Goal: Task Accomplishment & Management: Use online tool/utility

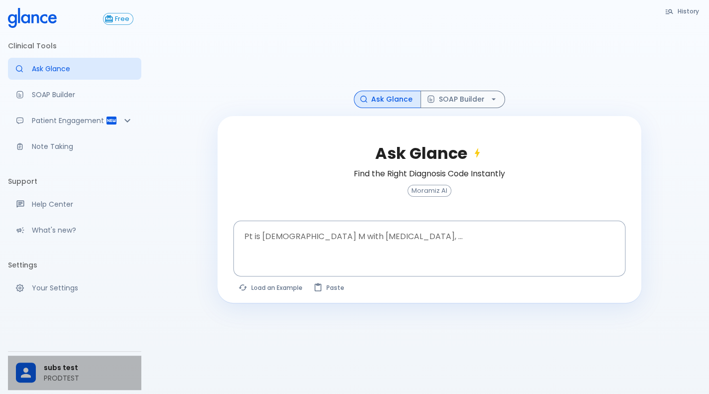
click at [38, 364] on div at bounding box center [30, 372] width 28 height 20
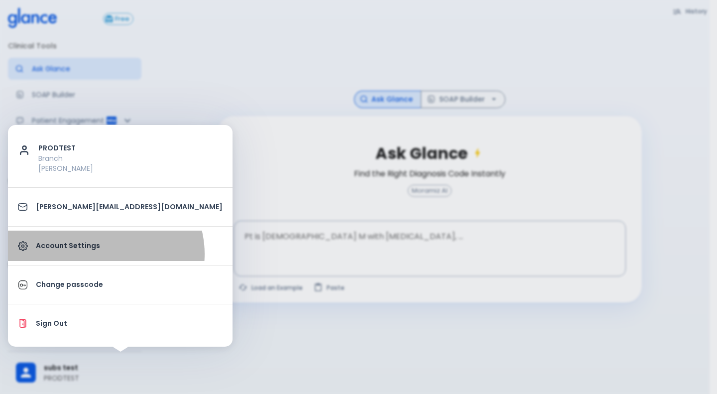
click at [105, 253] on link "Account Settings" at bounding box center [120, 245] width 224 height 30
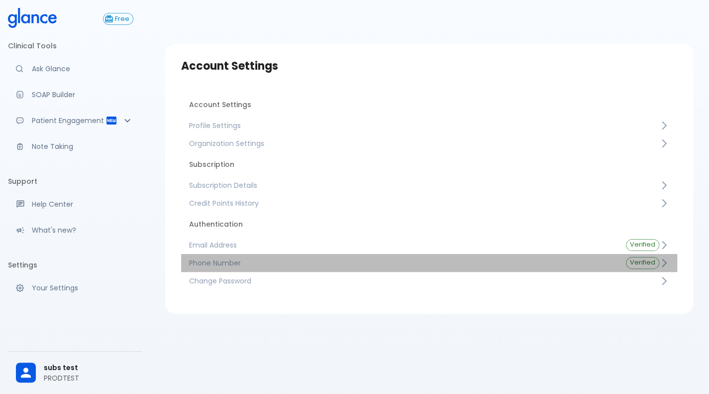
click at [319, 263] on span "Phone Number" at bounding box center [399, 263] width 421 height 10
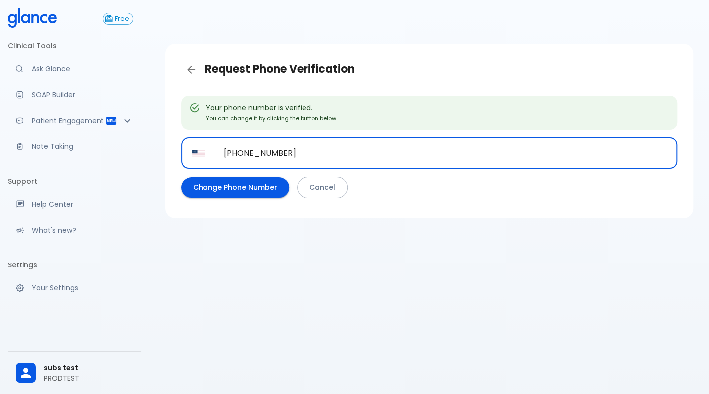
click at [371, 149] on input "+1 541 366 6338" at bounding box center [445, 152] width 464 height 31
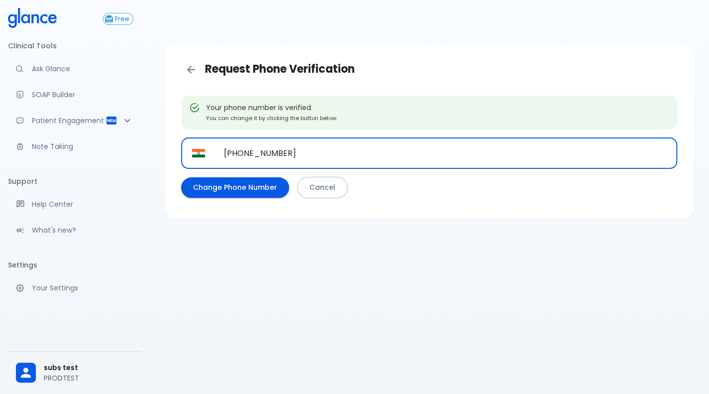
type input "+91 99455 44339"
click at [249, 186] on button "Change Phone Number" at bounding box center [235, 187] width 108 height 20
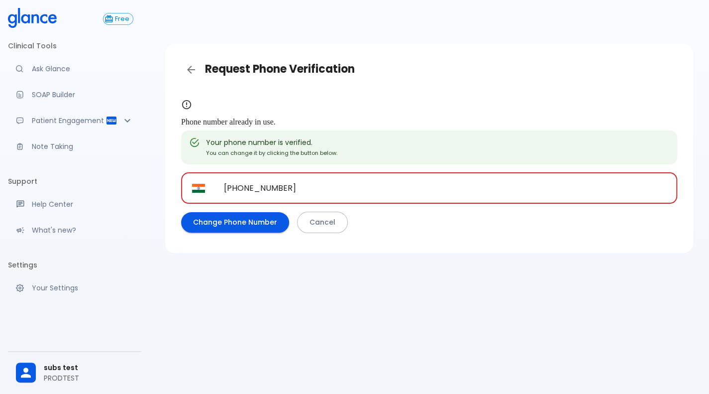
click at [318, 182] on input "+91 99455 44339" at bounding box center [445, 187] width 464 height 31
click at [318, 182] on input "+91" at bounding box center [445, 187] width 464 height 31
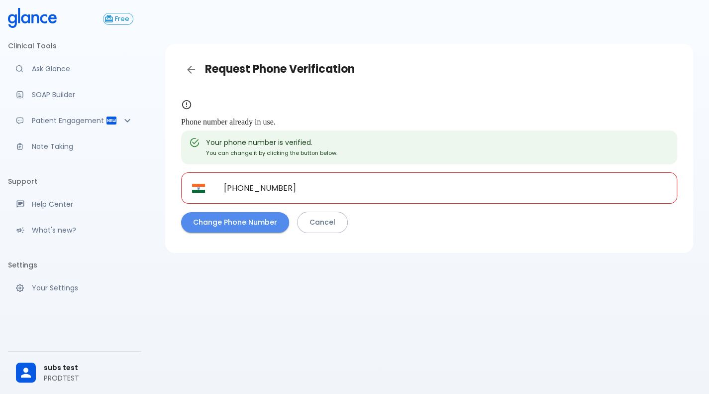
click at [258, 218] on button "Change Phone Number" at bounding box center [235, 222] width 108 height 20
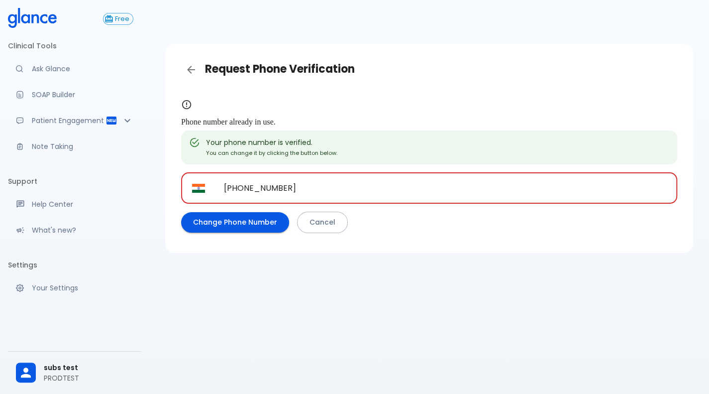
click at [306, 191] on input "+91 97414 67999" at bounding box center [445, 187] width 464 height 31
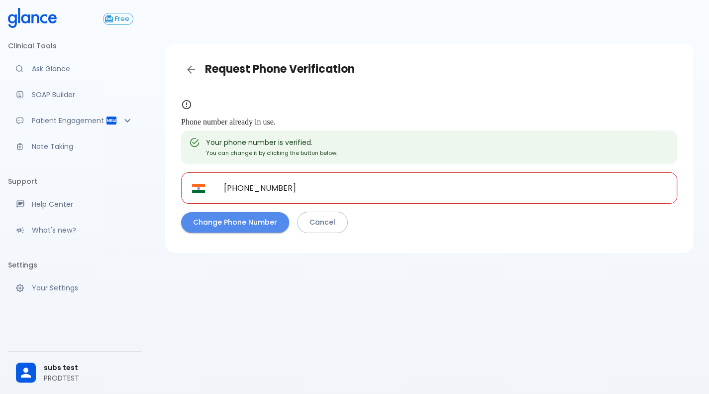
click at [248, 226] on button "Change Phone Number" at bounding box center [235, 222] width 108 height 20
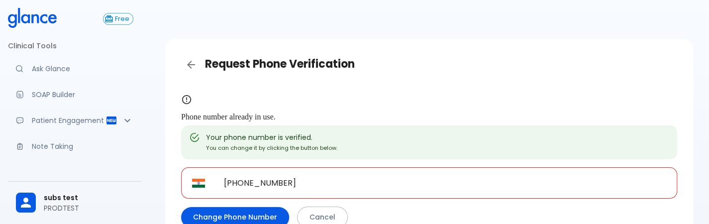
scroll to position [69, 0]
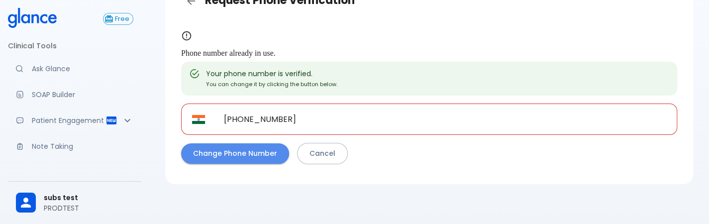
click at [253, 146] on button "Change Phone Number" at bounding box center [235, 153] width 108 height 20
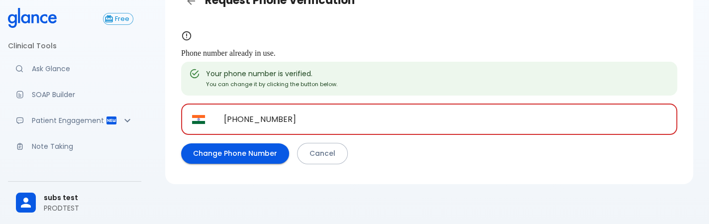
click at [316, 122] on input "+91 97414 67999" at bounding box center [445, 119] width 464 height 31
type input "+91 77605 98484"
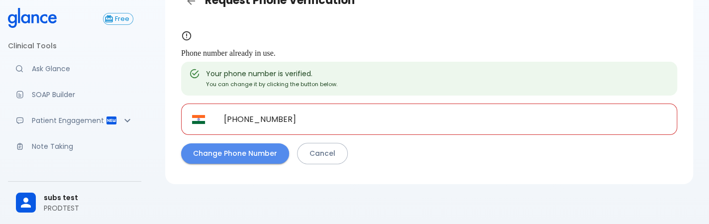
click at [257, 150] on button "Change Phone Number" at bounding box center [235, 153] width 108 height 20
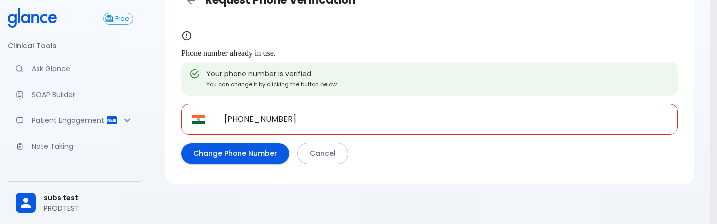
type input "1"
type input "8"
type input "3"
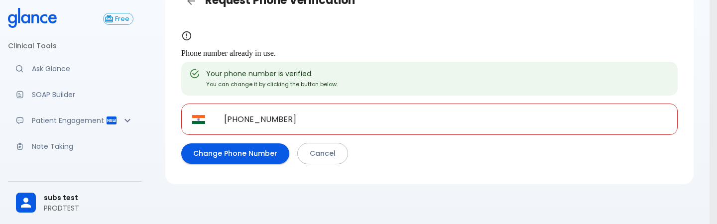
type input "3"
type input "2"
type input "8"
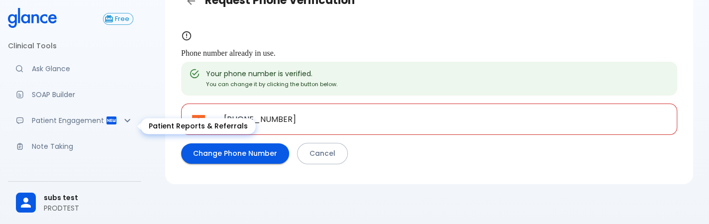
scroll to position [171, 0]
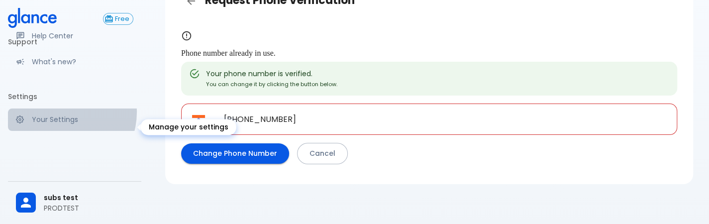
click at [64, 119] on link "Your Settings" at bounding box center [74, 120] width 133 height 22
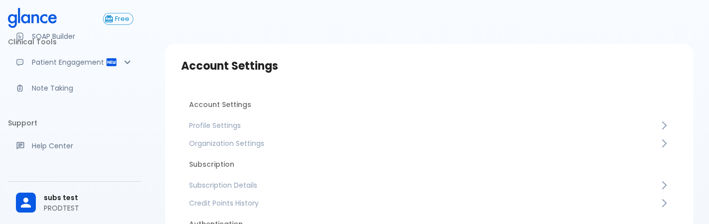
scroll to position [58, 0]
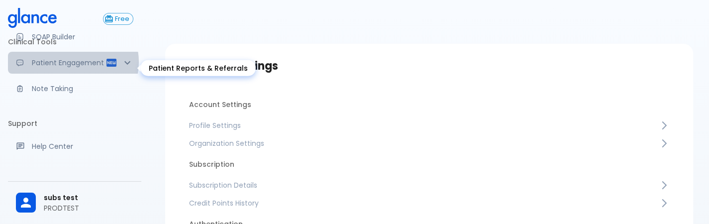
click at [71, 62] on p "Patient Engagement" at bounding box center [69, 63] width 74 height 10
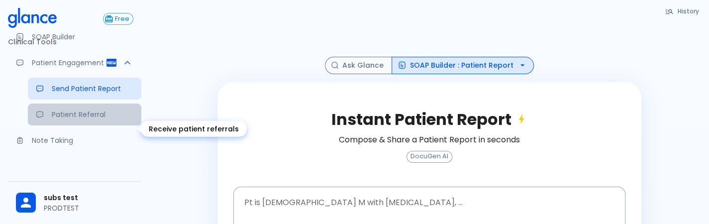
click at [52, 119] on p "Patient Referral" at bounding box center [93, 114] width 82 height 10
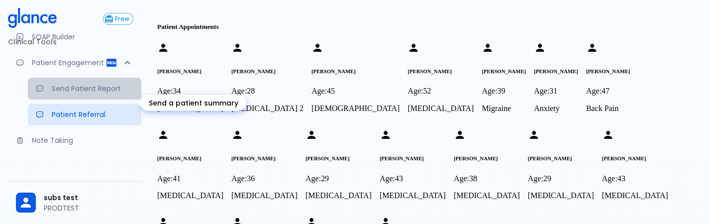
click at [60, 94] on p "Send Patient Report" at bounding box center [93, 89] width 82 height 10
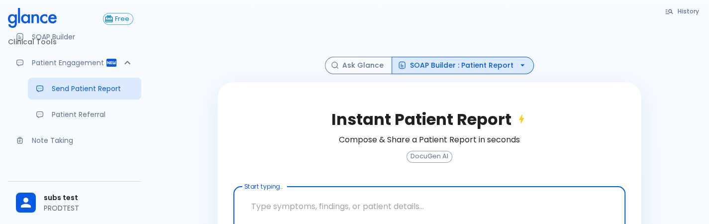
scroll to position [126, 0]
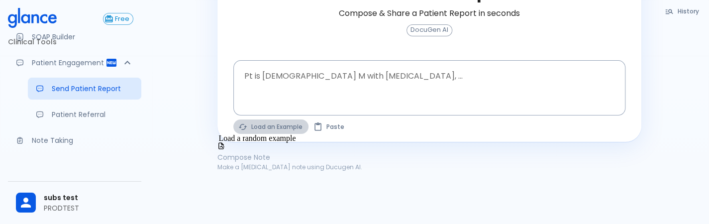
click at [265, 125] on button "Load an Example" at bounding box center [270, 126] width 75 height 14
type textarea "30F, weight loss, palpitations, heat intolerance, HR 121, goiter, TSH undetecta…"
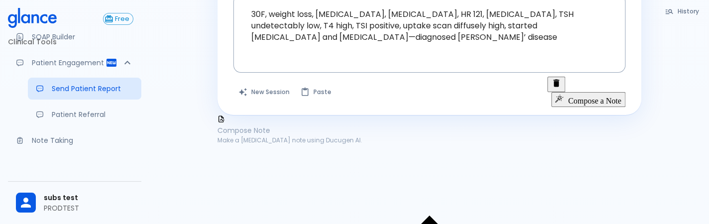
click at [587, 92] on button "Compose a Note" at bounding box center [588, 99] width 74 height 15
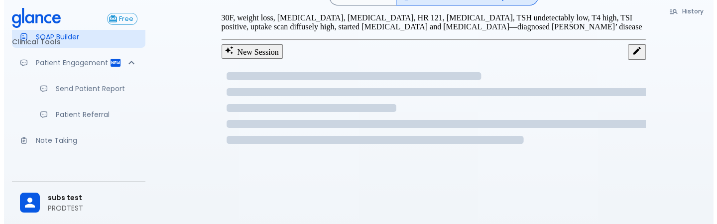
scroll to position [97, 0]
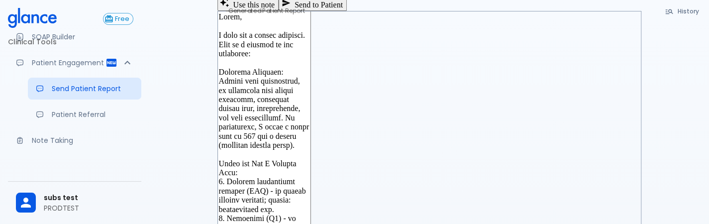
click at [347, 11] on button "Send to Patient" at bounding box center [313, 4] width 68 height 14
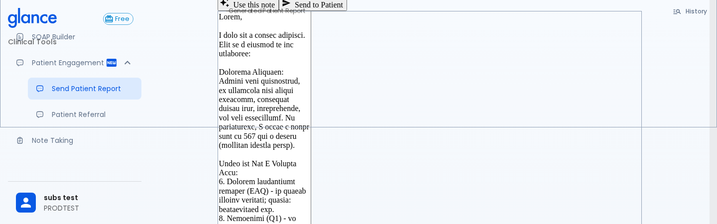
type input "3456"
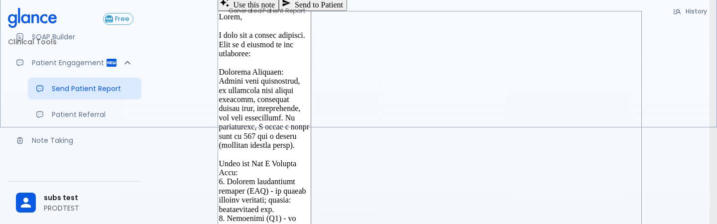
type input "+91 77605 98484"
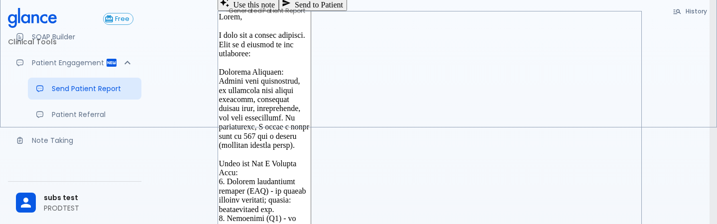
scroll to position [53, 0]
type input "717630"
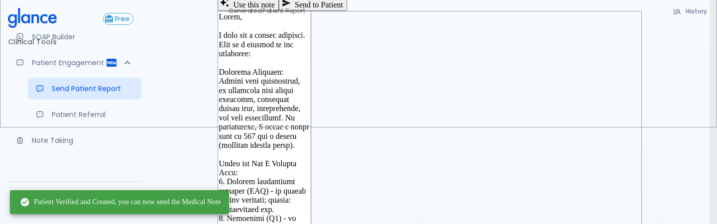
scroll to position [91, 0]
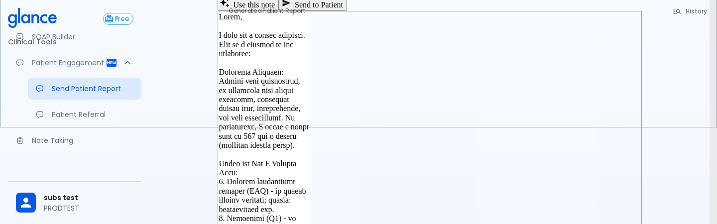
type input "+966"
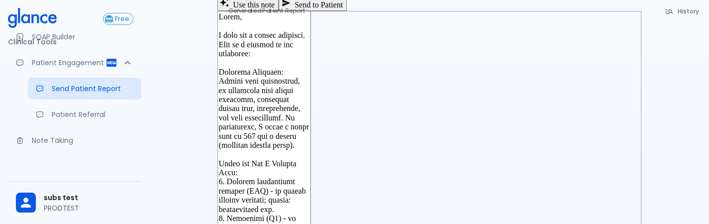
click at [347, 11] on button "Send to Patient" at bounding box center [313, 4] width 68 height 14
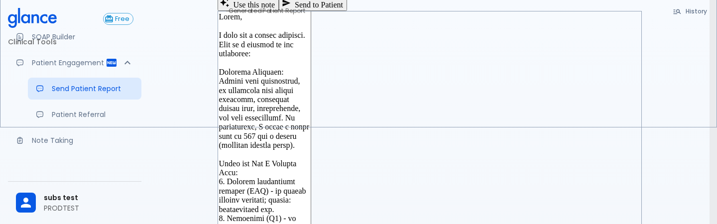
type input "+91 77605 98484"
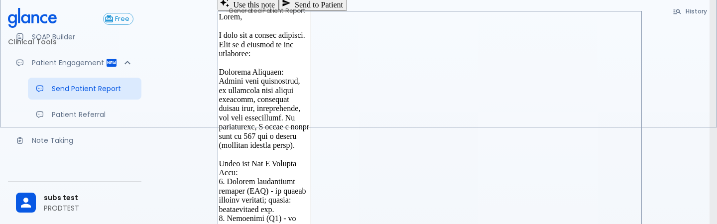
type input "21134567890"
type input "064897"
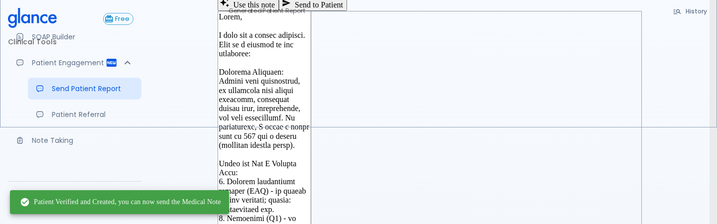
scroll to position [91, 0]
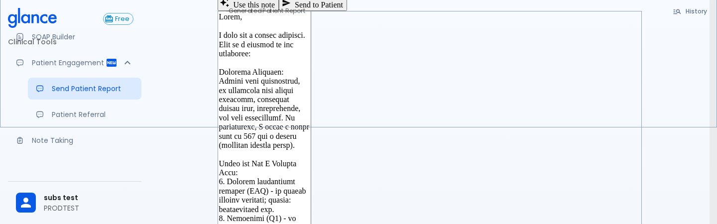
scroll to position [60, 0]
type input "+966"
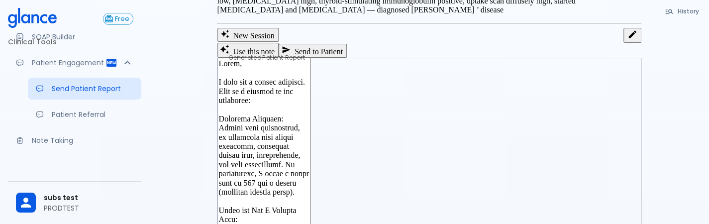
scroll to position [48, 0]
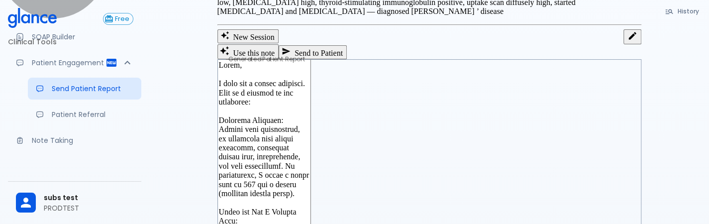
click at [279, 59] on button "Use this note" at bounding box center [249, 51] width 62 height 15
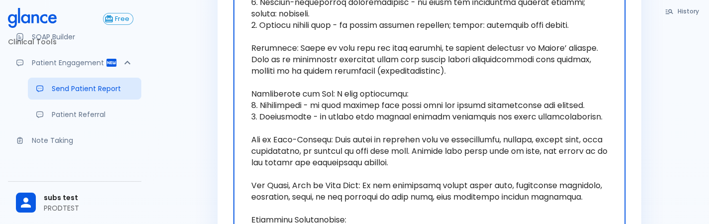
scroll to position [562, 0]
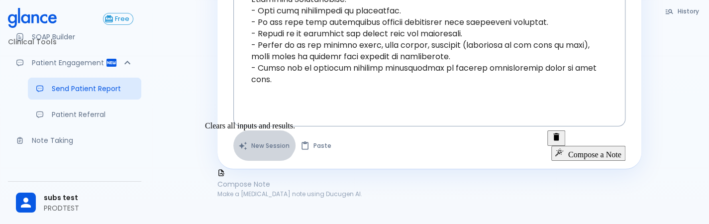
click at [261, 134] on button "New Session" at bounding box center [264, 145] width 62 height 30
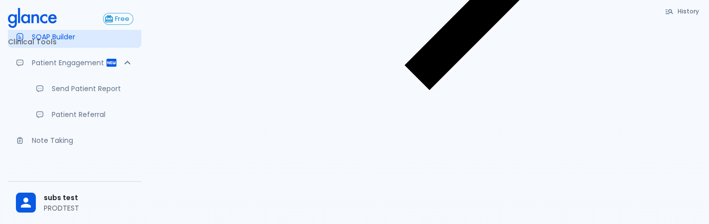
scroll to position [56, 0]
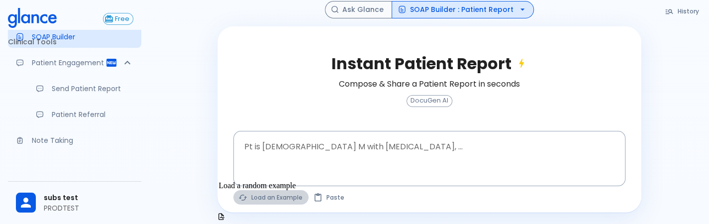
click at [239, 199] on icon "Load a random example" at bounding box center [242, 197] width 9 height 9
type textarea "30F, weight loss, palpitations, heat intolerance, HR 121, goiter, TSH undetecta…"
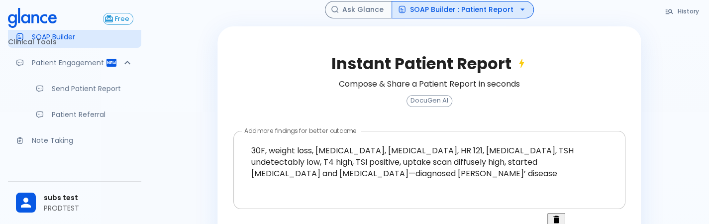
scroll to position [198, 0]
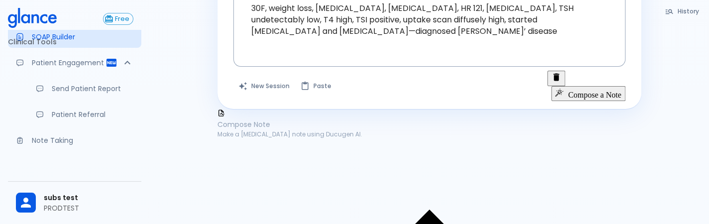
click at [570, 88] on button "Compose a Note" at bounding box center [588, 93] width 74 height 15
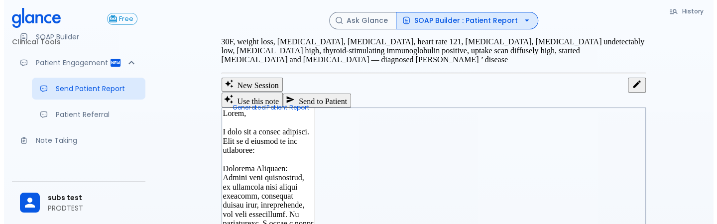
scroll to position [1, 0]
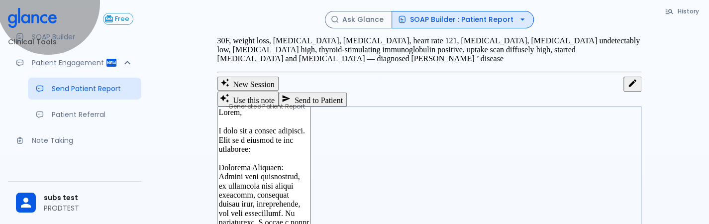
click at [347, 107] on button "Send to Patient" at bounding box center [313, 100] width 68 height 14
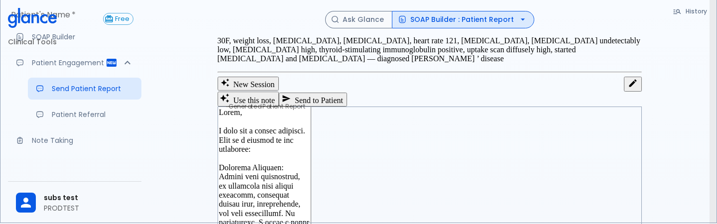
type input "+91 77605 98484"
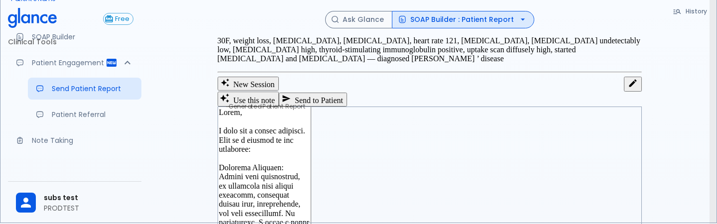
type input "182953"
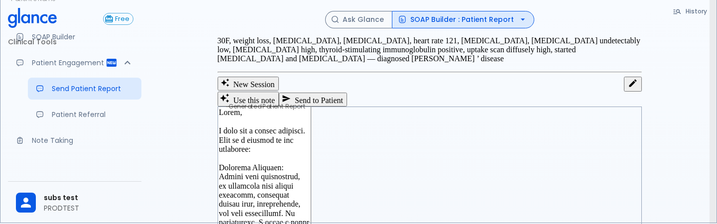
type input "238558"
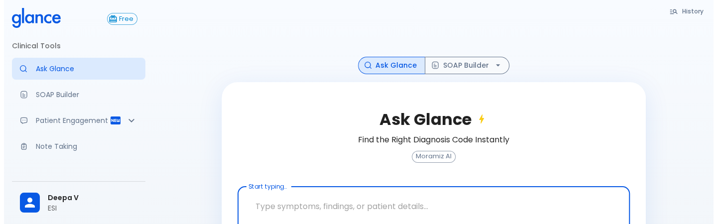
scroll to position [56, 0]
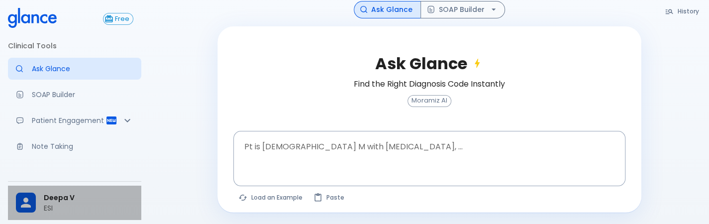
click at [65, 203] on p "ESI" at bounding box center [89, 208] width 90 height 10
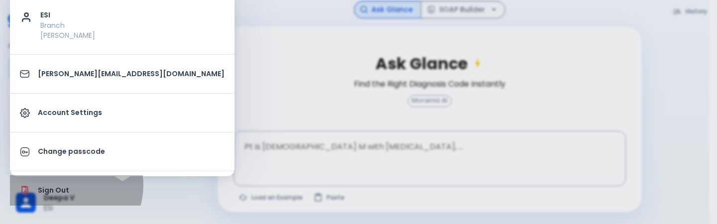
click at [68, 185] on p "Sign Out" at bounding box center [131, 190] width 187 height 10
